Goal: Task Accomplishment & Management: Complete application form

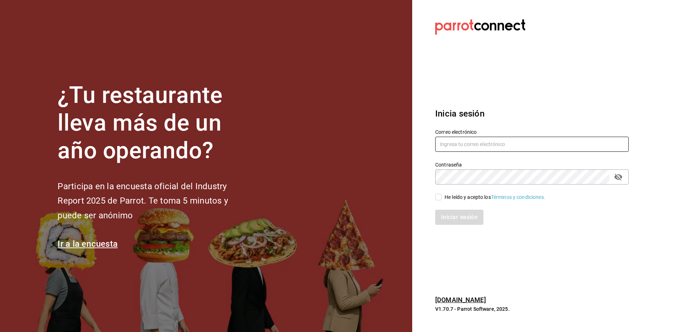
click at [469, 145] on input "text" at bounding box center [532, 144] width 194 height 15
type input "[EMAIL_ADDRESS][DOMAIN_NAME]"
click at [439, 195] on input "He leído y acepto los Términos y condiciones." at bounding box center [438, 197] width 6 height 6
checkbox input "true"
click at [457, 223] on button "Iniciar sesión" at bounding box center [459, 217] width 49 height 15
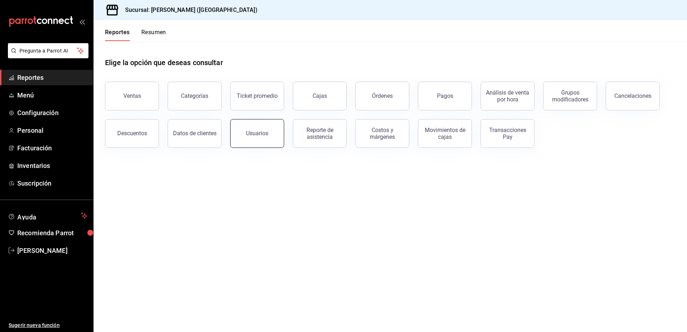
click at [241, 130] on button "Usuarios" at bounding box center [257, 133] width 54 height 29
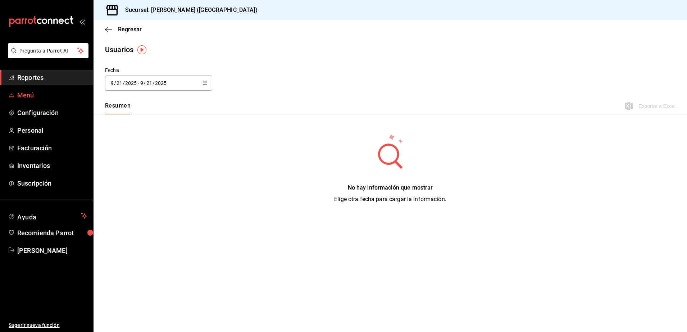
click at [49, 94] on span "Menú" at bounding box center [52, 95] width 70 height 10
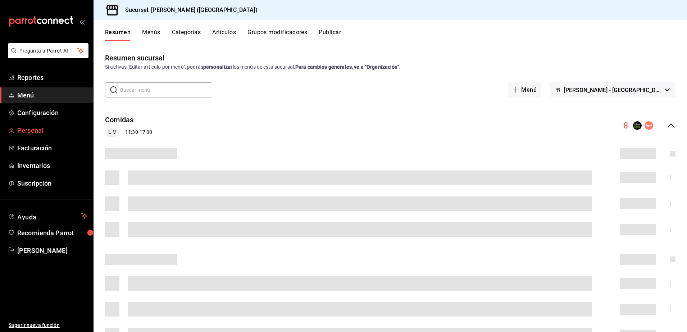
click at [47, 133] on span "Personal" at bounding box center [52, 131] width 70 height 10
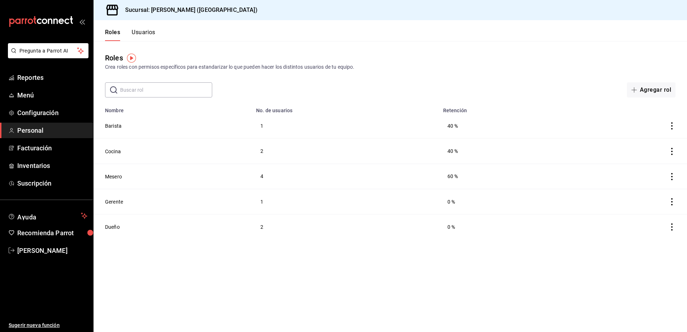
click at [146, 37] on button "Usuarios" at bounding box center [144, 35] width 24 height 12
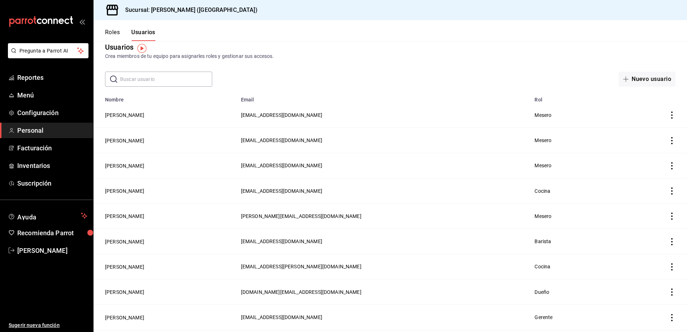
scroll to position [11, 0]
click at [669, 189] on icon "actions" at bounding box center [672, 190] width 7 height 7
click at [642, 200] on span "Eliminar" at bounding box center [639, 200] width 18 height 6
click at [627, 214] on button "Eliminar" at bounding box center [634, 213] width 48 height 15
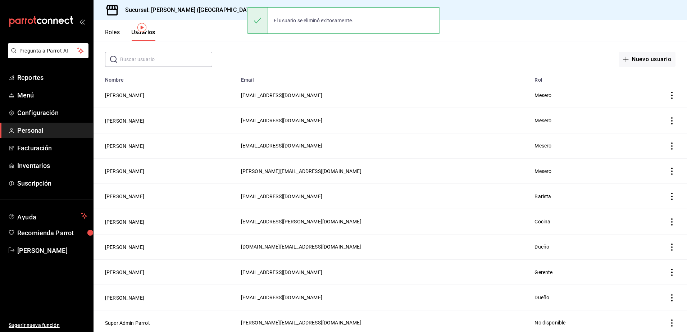
scroll to position [0, 0]
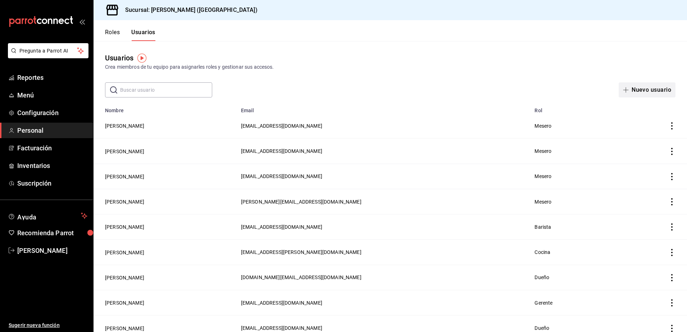
click at [646, 90] on button "Nuevo usuario" at bounding box center [647, 89] width 57 height 15
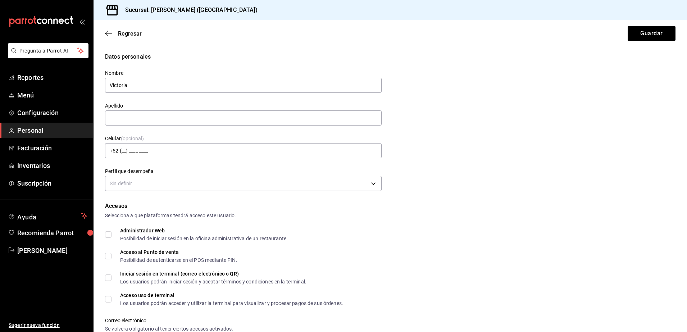
type input "Victoria"
type input "Millan"
click at [333, 150] on input "+52 (__) ____-____" at bounding box center [243, 150] width 277 height 15
type input "+52 (66) 7232-7573"
click at [329, 184] on body "Pregunta a Parrot AI Reportes Menú Configuración Personal Facturación Inventari…" at bounding box center [343, 166] width 687 height 332
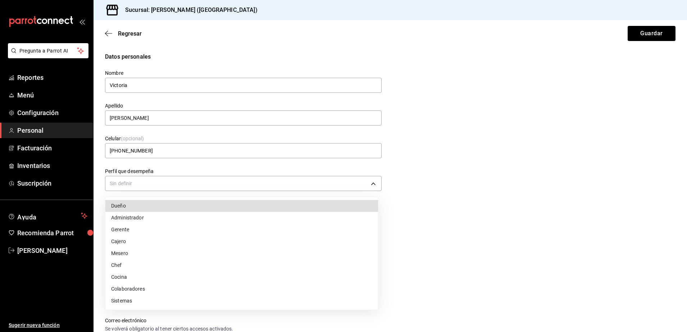
click at [230, 251] on li "Mesero" at bounding box center [241, 254] width 273 height 12
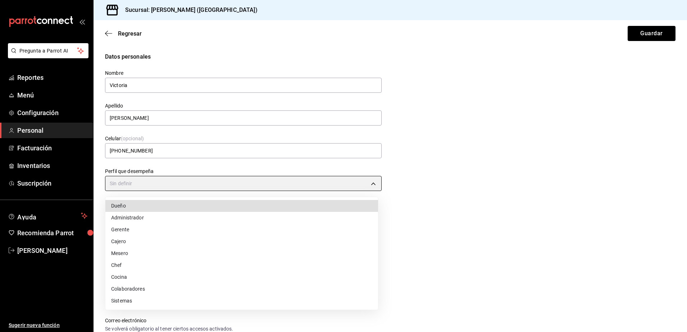
type input "WAITER"
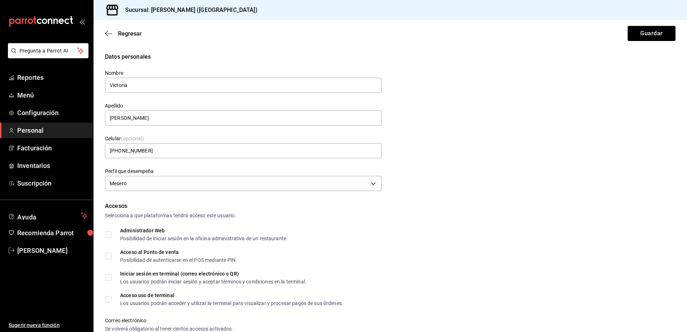
click at [110, 253] on input "Acceso al Punto de venta Posibilidad de autenticarse en el POS mediante PIN." at bounding box center [108, 256] width 6 height 6
checkbox input "true"
click at [110, 299] on input "Acceso uso de terminal Los usuarios podrán acceder y utilizar la terminal para …" at bounding box center [108, 299] width 6 height 6
checkbox input "true"
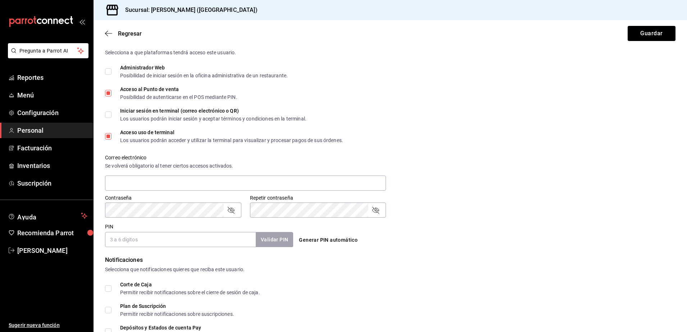
scroll to position [164, 0]
click at [235, 209] on icon "passwordField" at bounding box center [231, 209] width 9 height 9
click at [208, 188] on input "text" at bounding box center [245, 182] width 281 height 15
click at [372, 208] on icon "passwordField" at bounding box center [375, 209] width 9 height 9
click at [384, 230] on div "Generar PIN automático" at bounding box center [388, 233] width 191 height 26
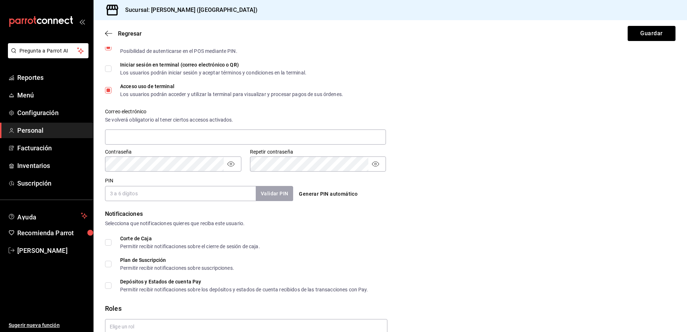
scroll to position [210, 0]
click at [164, 139] on input "text" at bounding box center [245, 136] width 281 height 15
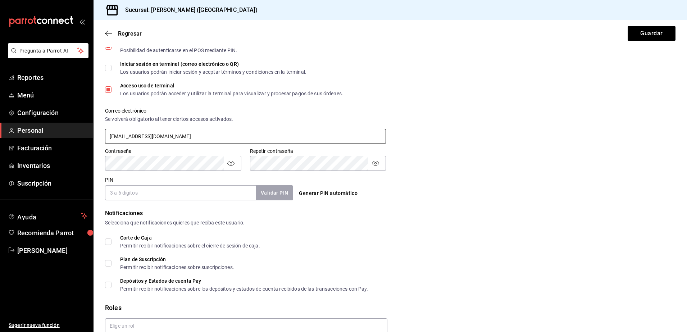
type input "nginx106@gmail.com"
click at [153, 188] on input "PIN" at bounding box center [180, 192] width 151 height 15
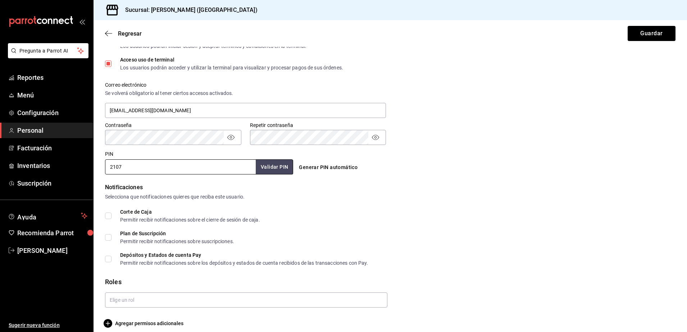
scroll to position [243, 0]
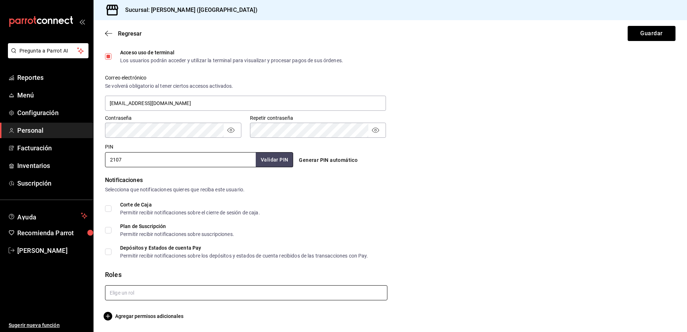
type input "2107"
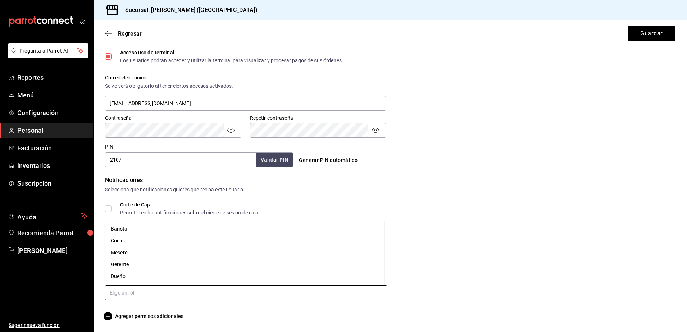
click at [242, 294] on input "text" at bounding box center [246, 292] width 283 height 15
click at [154, 252] on li "Mesero" at bounding box center [244, 253] width 279 height 12
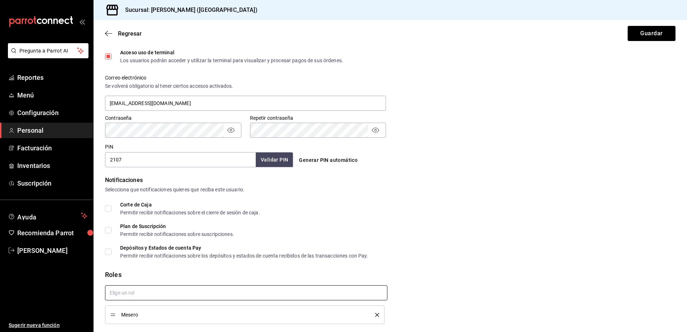
checkbox input "true"
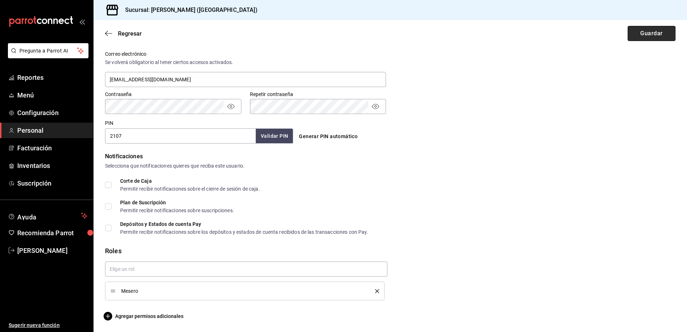
click at [642, 32] on button "Guardar" at bounding box center [652, 33] width 48 height 15
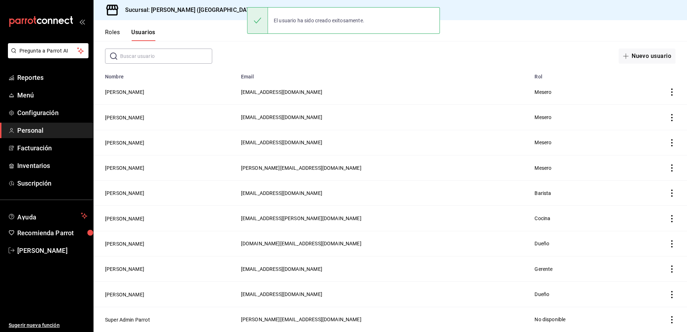
scroll to position [31, 0]
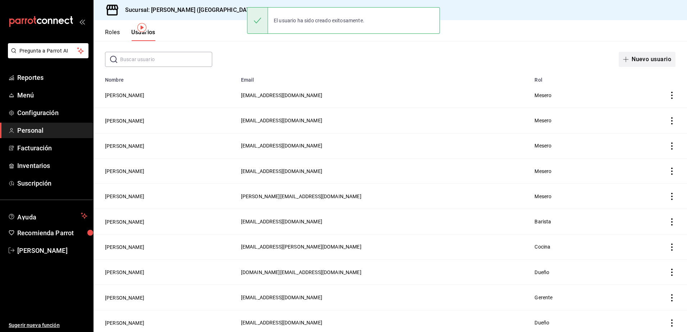
click at [648, 60] on button "Nuevo usuario" at bounding box center [647, 59] width 57 height 15
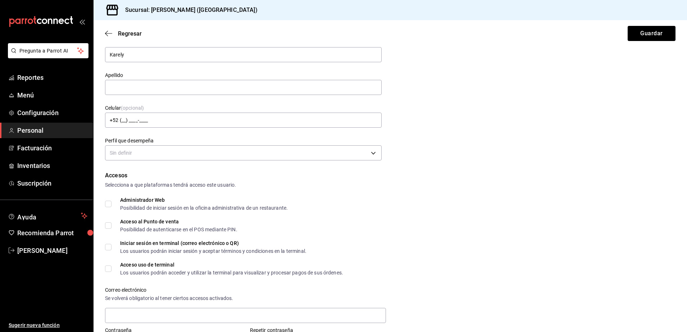
type input "Karely"
click at [284, 65] on div "Apellido" at bounding box center [238, 79] width 285 height 33
click at [234, 91] on input "text" at bounding box center [243, 87] width 277 height 15
type input "h"
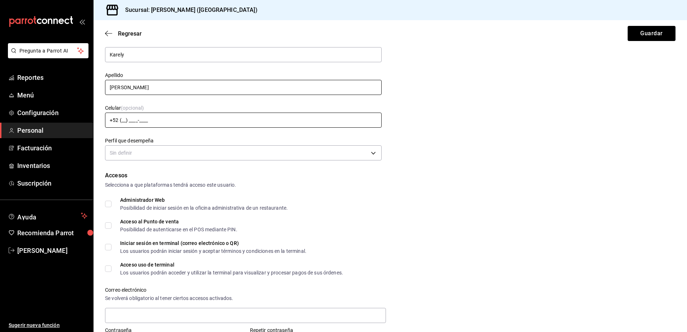
type input "Hernandez"
click at [196, 118] on input "+52 (__) ____-____" at bounding box center [243, 120] width 277 height 15
type input "+52 (66) 7785-6826"
click at [190, 150] on body "Pregunta a Parrot AI Reportes Menú Configuración Personal Facturación Inventari…" at bounding box center [343, 166] width 687 height 332
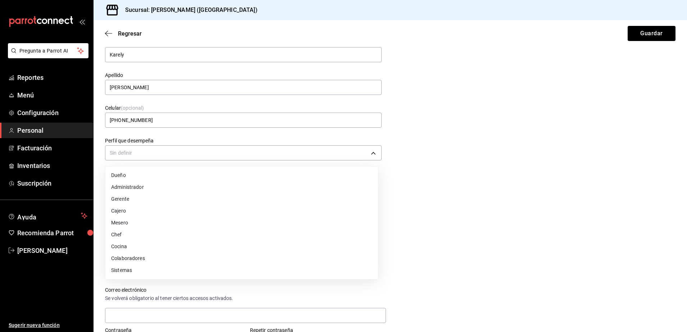
click at [165, 248] on li "Cocina" at bounding box center [241, 247] width 273 height 12
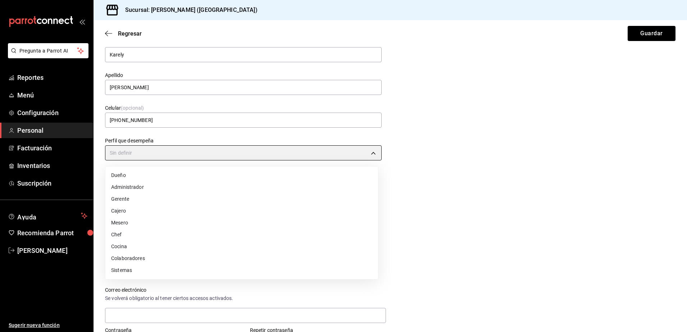
type input "KITCHEN"
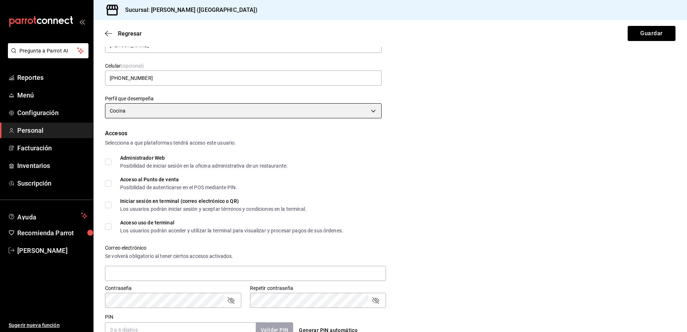
scroll to position [80, 0]
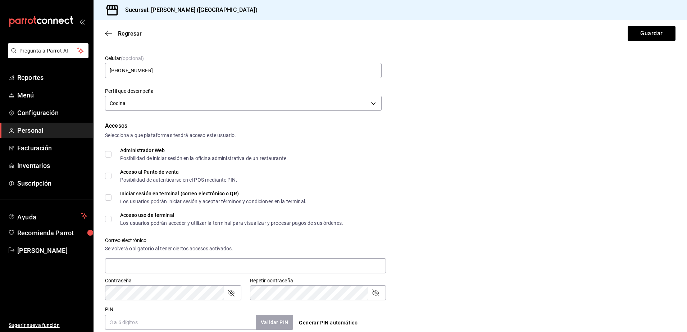
click at [105, 177] on input "Acceso al Punto de venta Posibilidad de autenticarse en el POS mediante PIN." at bounding box center [108, 176] width 6 height 6
checkbox input "true"
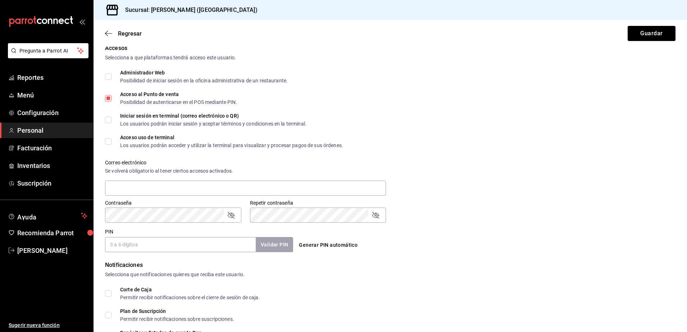
scroll to position [166, 0]
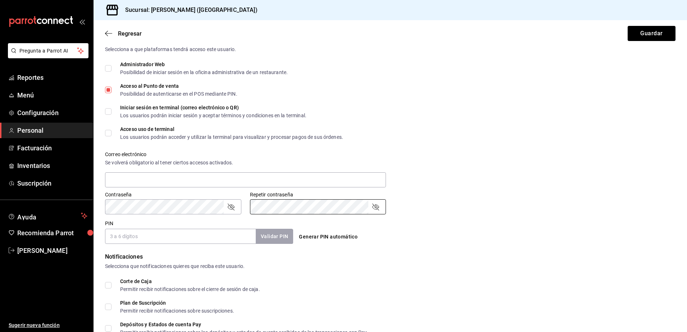
click at [221, 235] on input "PIN" at bounding box center [180, 236] width 151 height 15
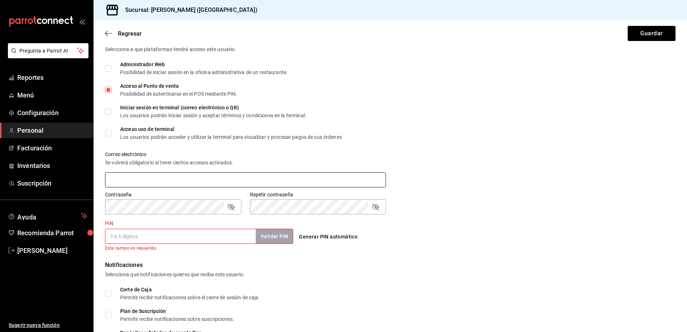
click at [210, 180] on input "text" at bounding box center [245, 179] width 281 height 15
click at [285, 145] on div "Correo electrónico Se volverá obligatorio al tener ciertos accesos activados." at bounding box center [241, 166] width 290 height 46
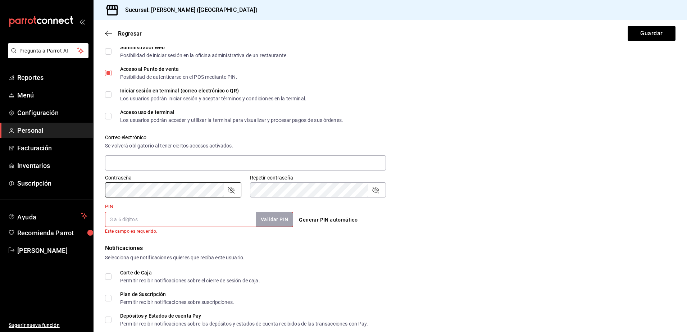
click at [89, 193] on div "Pregunta a Parrot AI Reportes Menú Configuración Personal Facturación Inventari…" at bounding box center [343, 166] width 687 height 332
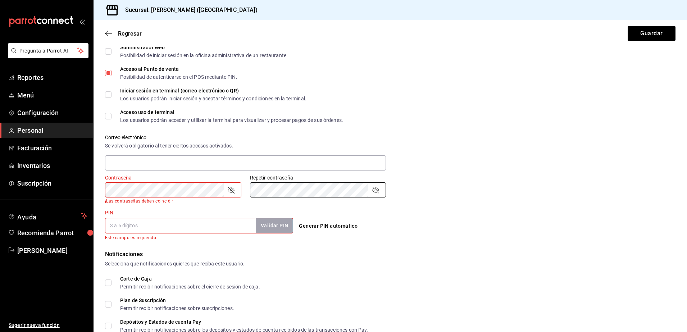
click at [220, 192] on div "Contraseña Contraseña ¡Las contraseñas deben coincidir! Repetir contraseña Repe…" at bounding box center [385, 185] width 579 height 38
click at [183, 219] on input "PIN" at bounding box center [180, 225] width 151 height 15
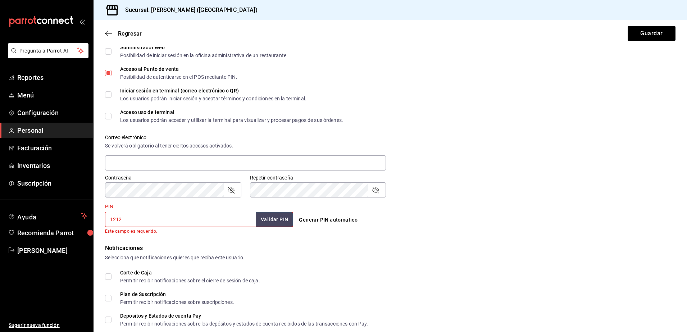
type input "1212"
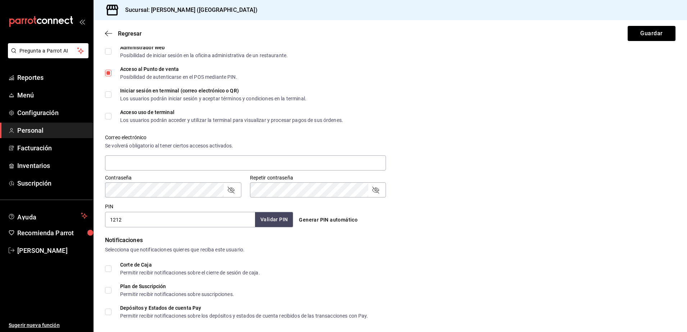
click at [269, 215] on button "Validar PIN" at bounding box center [274, 219] width 38 height 15
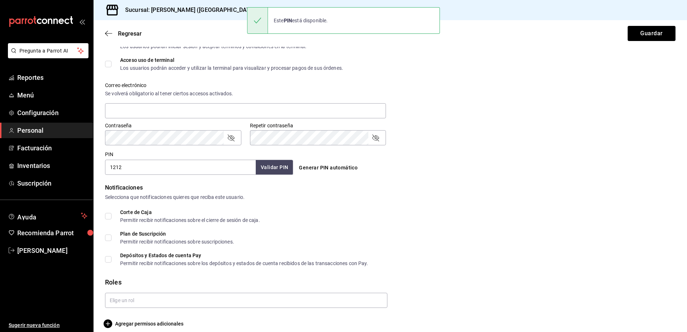
scroll to position [243, 0]
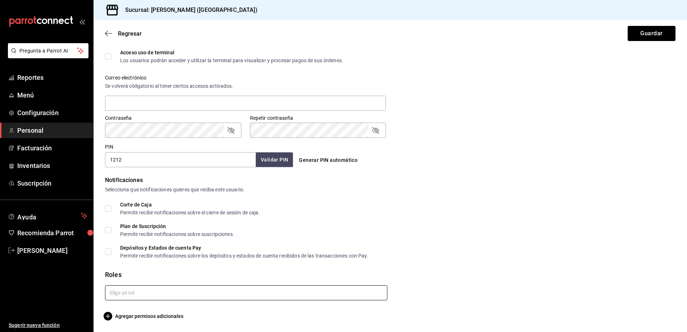
click at [309, 296] on input "text" at bounding box center [246, 292] width 283 height 15
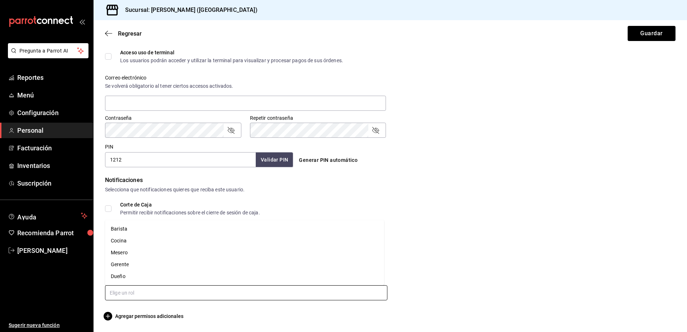
click at [158, 243] on li "Cocina" at bounding box center [244, 241] width 279 height 12
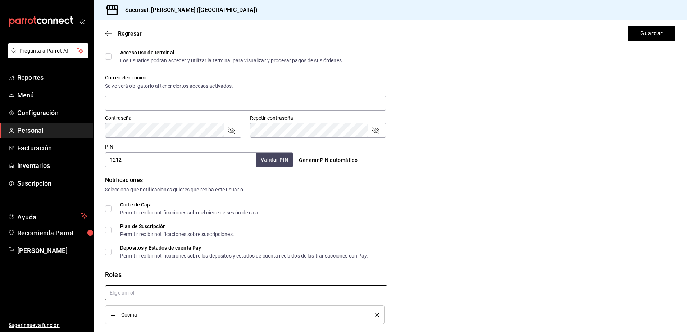
checkbox input "true"
click at [649, 37] on button "Guardar" at bounding box center [652, 33] width 48 height 15
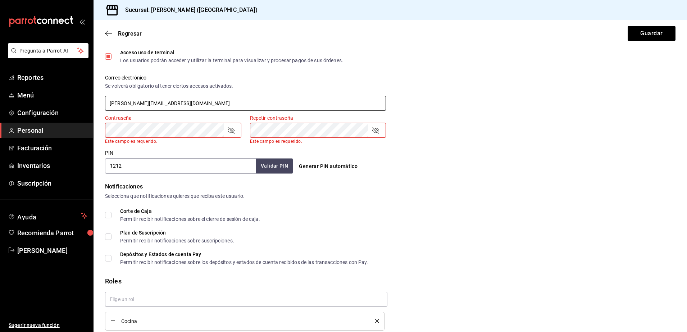
type input "karely@hotmail.com"
click at [166, 137] on div "Contraseña" at bounding box center [173, 130] width 136 height 15
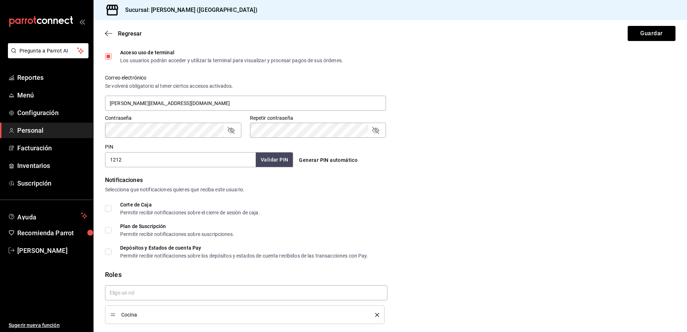
click at [229, 128] on icon "passwordField" at bounding box center [231, 130] width 9 height 9
click at [380, 131] on div "Repetir contraseña" at bounding box center [318, 130] width 136 height 15
click at [375, 130] on icon "passwordField" at bounding box center [375, 130] width 9 height 9
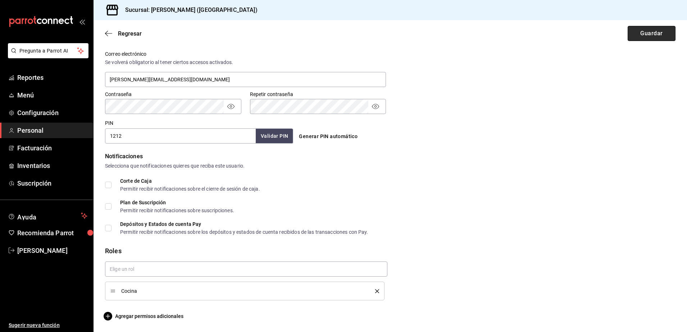
click at [636, 41] on button "Guardar" at bounding box center [652, 33] width 48 height 15
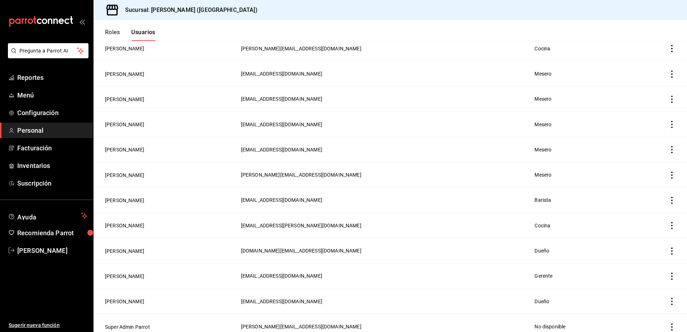
scroll to position [81, 0]
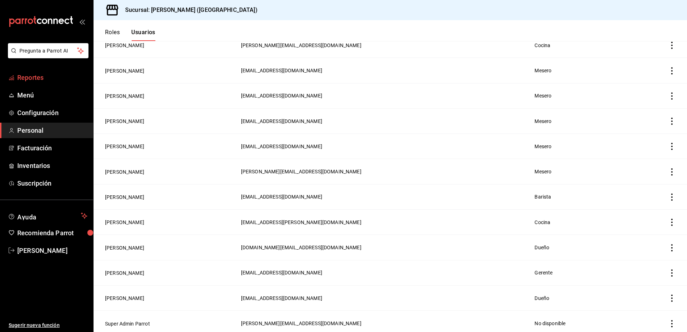
click at [34, 70] on link "Reportes" at bounding box center [46, 77] width 93 height 15
